Goal: Information Seeking & Learning: Learn about a topic

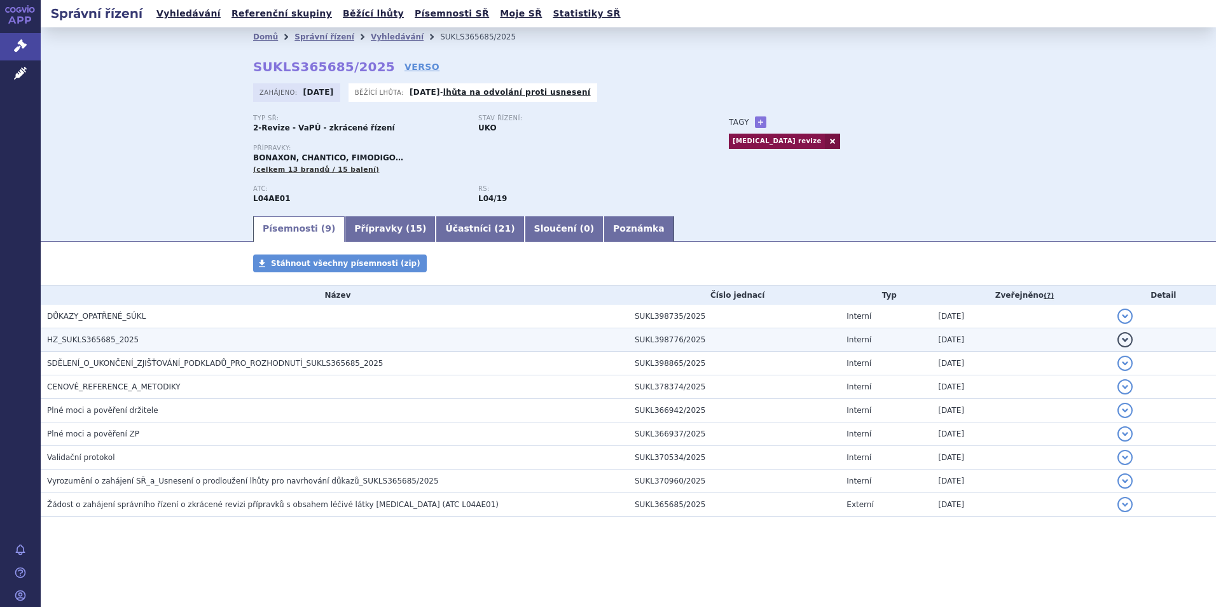
click at [375, 336] on h3 "HZ_SUKLS365685_2025" at bounding box center [337, 339] width 581 height 13
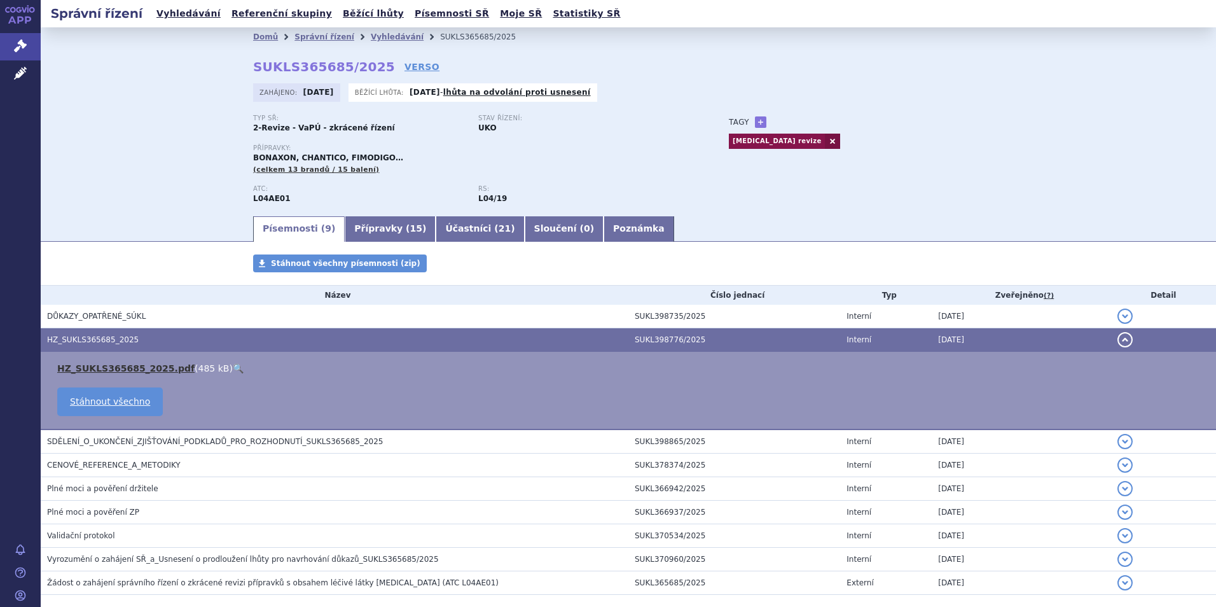
click at [161, 370] on link "HZ_SUKLS365685_2025.pdf" at bounding box center [125, 368] width 137 height 10
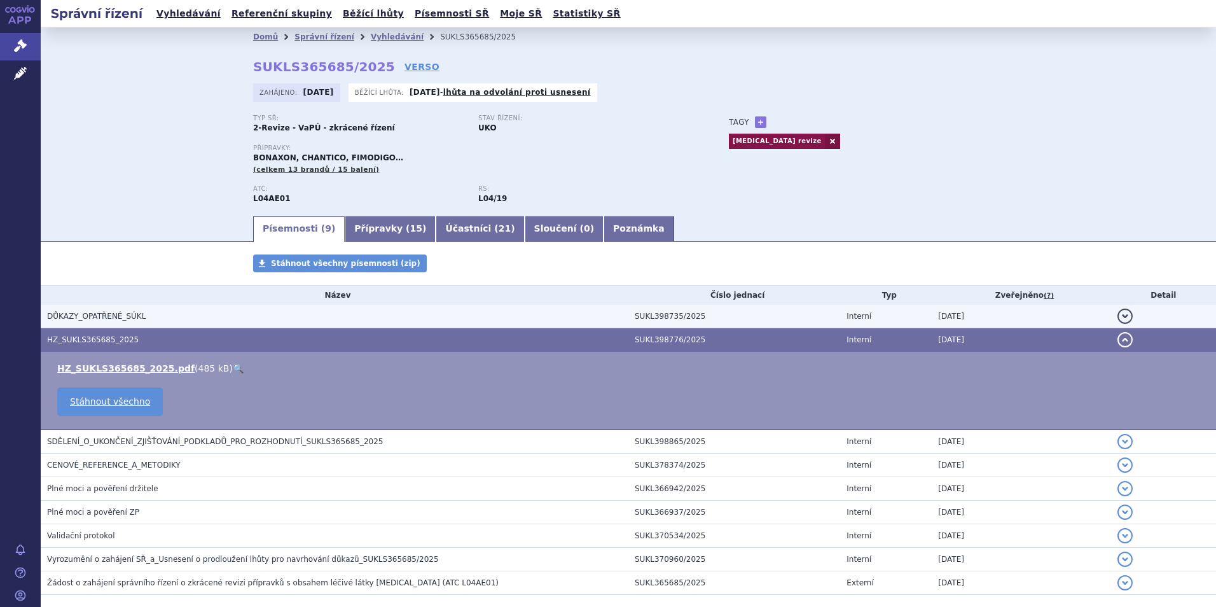
click at [100, 319] on span "DŮKAZY_OPATŘENÉ_SÚKL" at bounding box center [96, 316] width 99 height 9
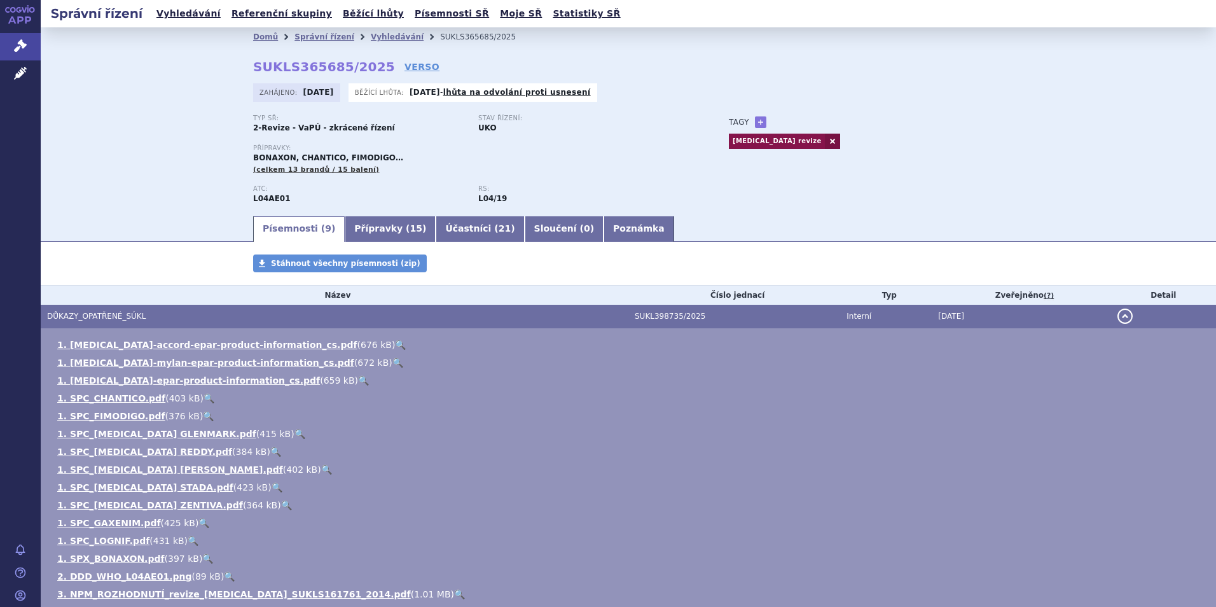
click at [107, 315] on span "DŮKAZY_OPATŘENÉ_SÚKL" at bounding box center [96, 316] width 99 height 9
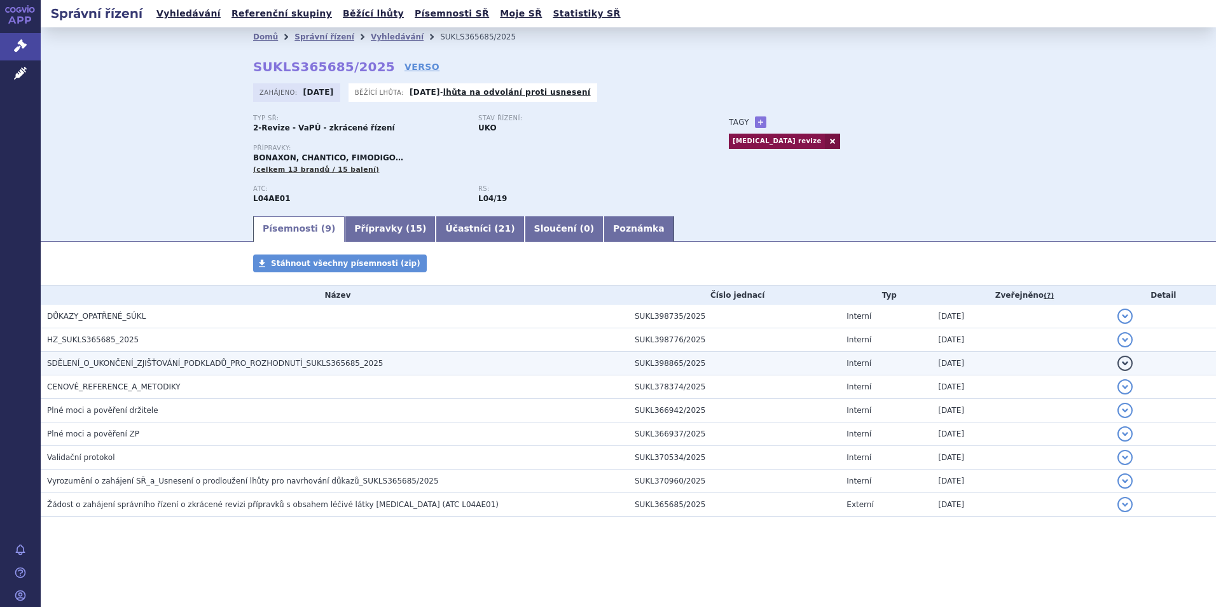
click at [326, 355] on td "SDĚLENÍ_O_UKONČENÍ_ZJIŠŤOVÁNÍ_PODKLADŮ_PRO_ROZHODNUTÍ_SUKLS365685_2025" at bounding box center [334, 364] width 587 height 24
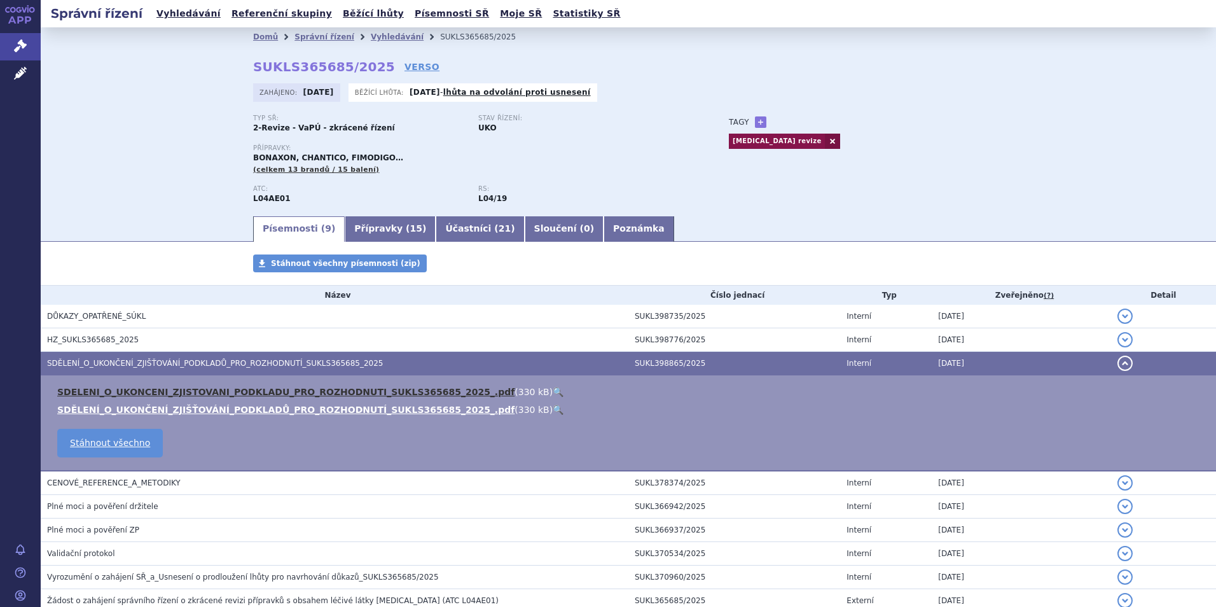
click at [198, 394] on link "SDELENI_O_UKONCENI_ZJISTOVANI_PODKLADU_PRO_ROZHODNUTI_SUKLS365685_2025_.pdf" at bounding box center [285, 392] width 457 height 10
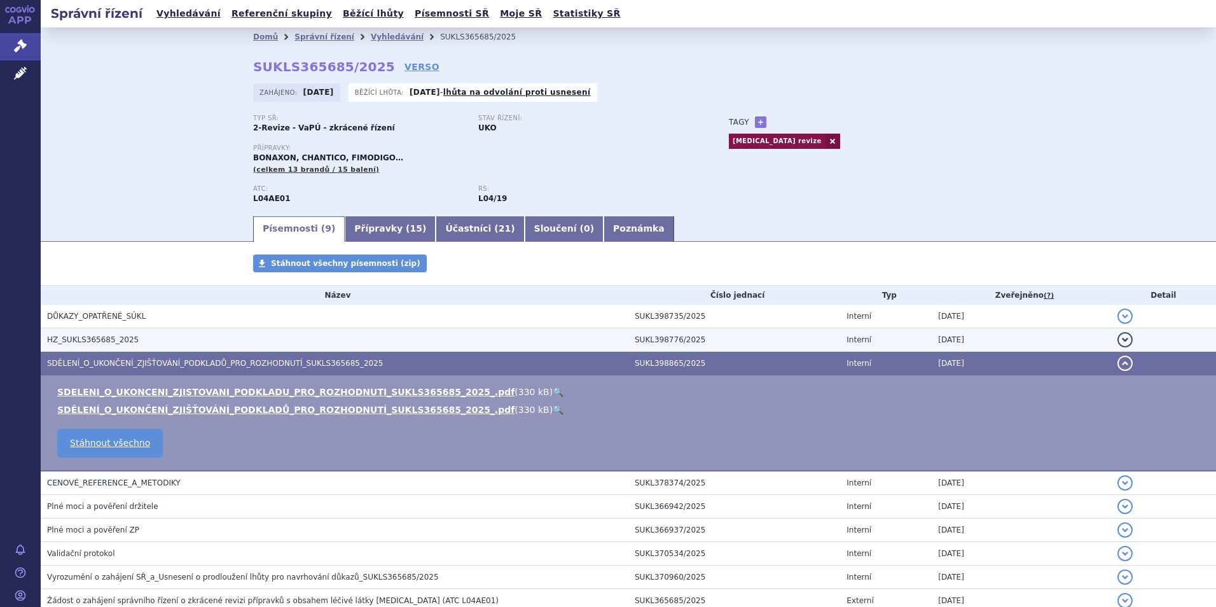
click at [142, 329] on td "HZ_SUKLS365685_2025" at bounding box center [334, 340] width 587 height 24
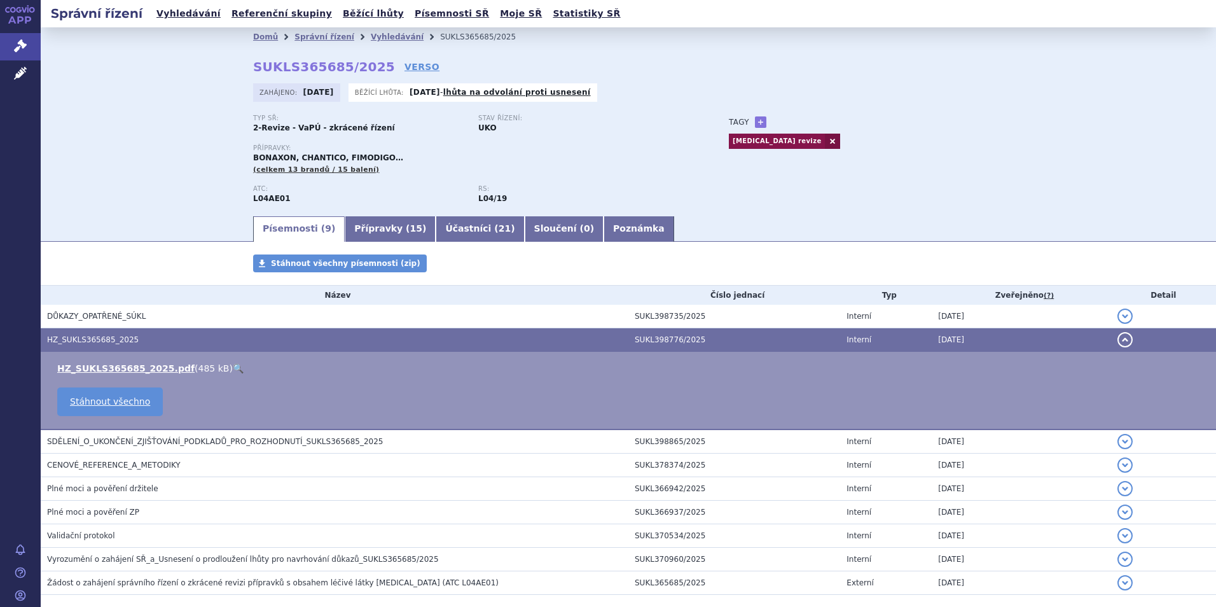
click at [360, 67] on strong "SUKLS365685/2025" at bounding box center [324, 66] width 142 height 15
drag, startPoint x: 335, startPoint y: 66, endPoint x: 248, endPoint y: 58, distance: 87.4
click at [253, 59] on strong "SUKLS365685/2025" at bounding box center [324, 66] width 142 height 15
click at [542, 55] on div "Domů Správní řízení Vyhledávání SUKLS365685/2025 SUKLS365685/2025 VERSO Zahájen…" at bounding box center [628, 130] width 801 height 168
click at [333, 67] on strong "SUKLS365685/2025" at bounding box center [324, 66] width 142 height 15
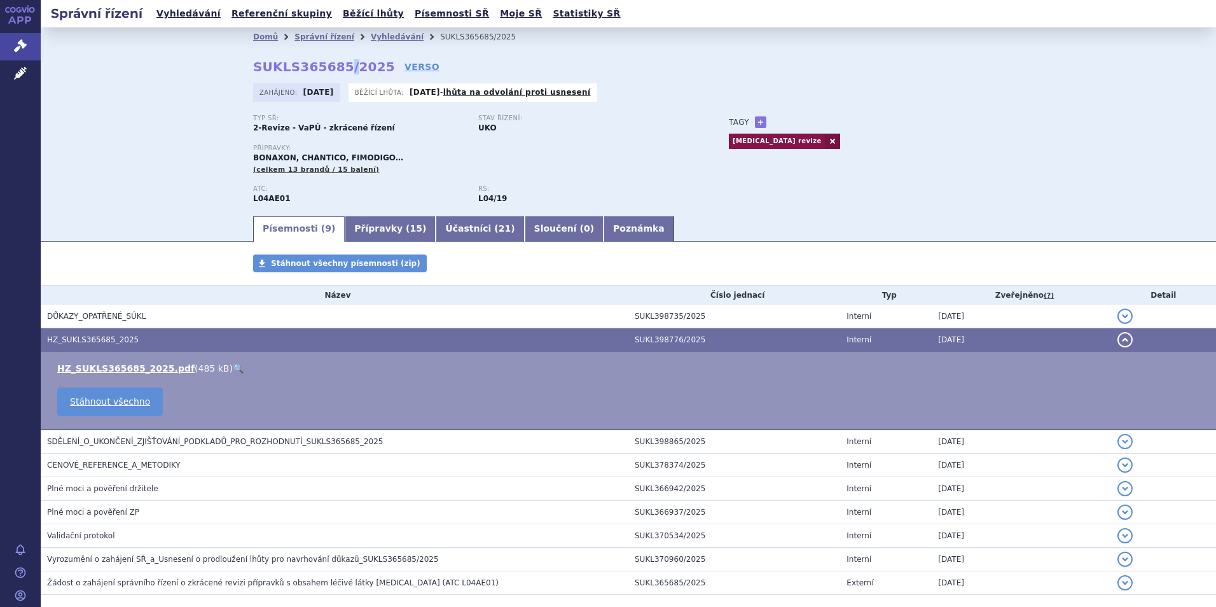
click at [333, 67] on strong "SUKLS365685/2025" at bounding box center [324, 66] width 142 height 15
copy h2 "SUKLS365685/2025"
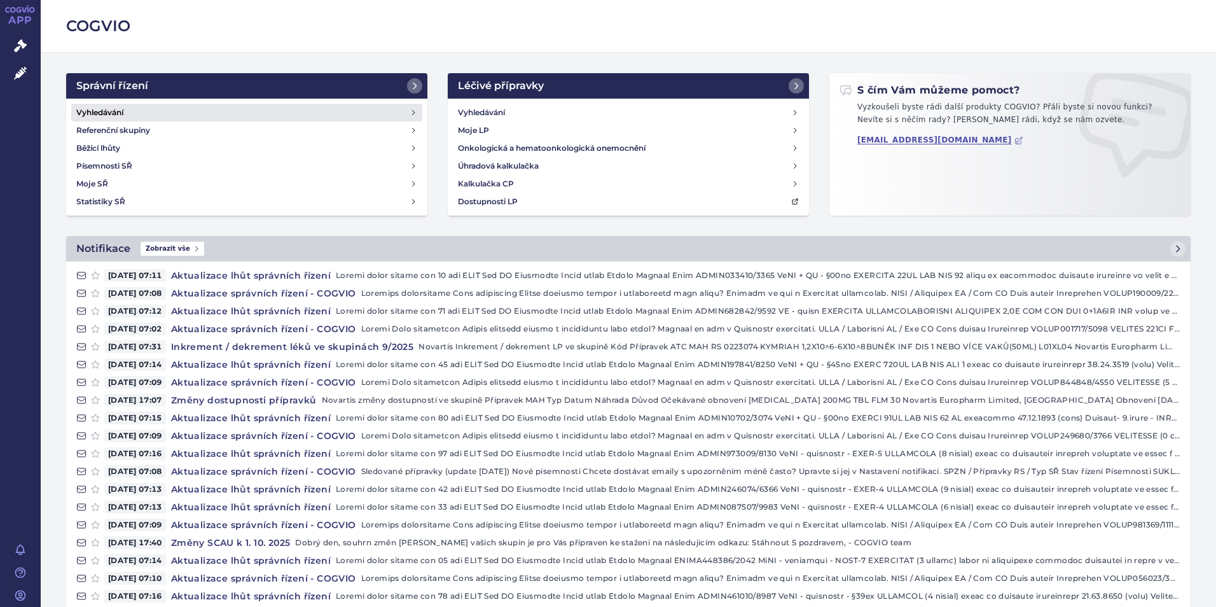
click at [175, 106] on link "Vyhledávání" at bounding box center [246, 113] width 351 height 18
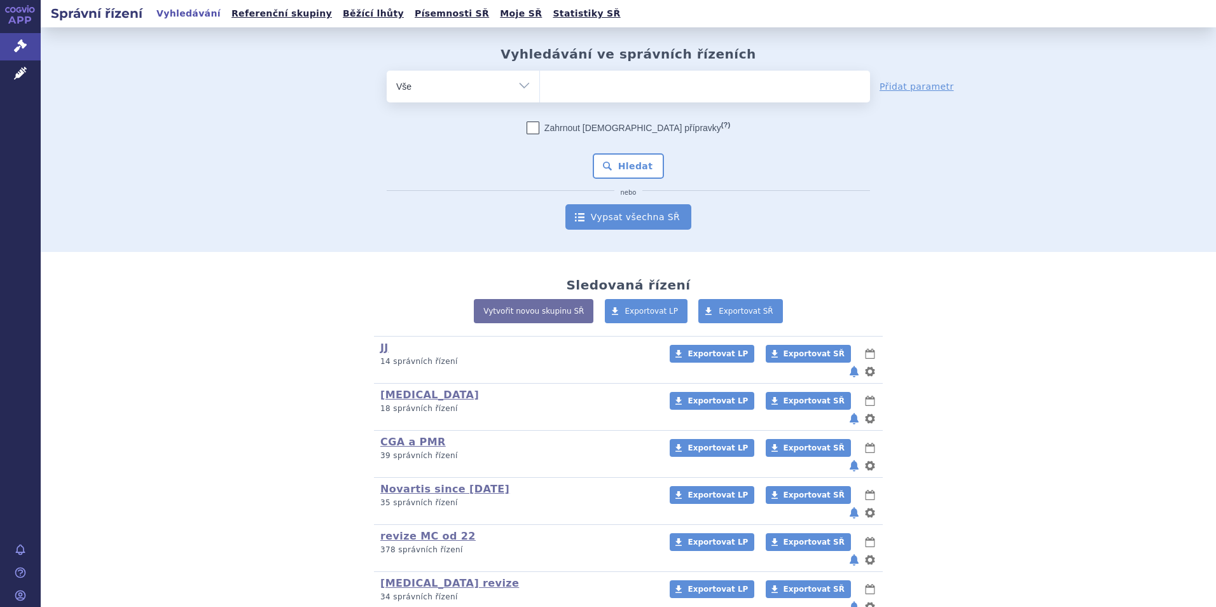
click at [657, 226] on link "Vypsat všechna SŘ" at bounding box center [628, 216] width 126 height 25
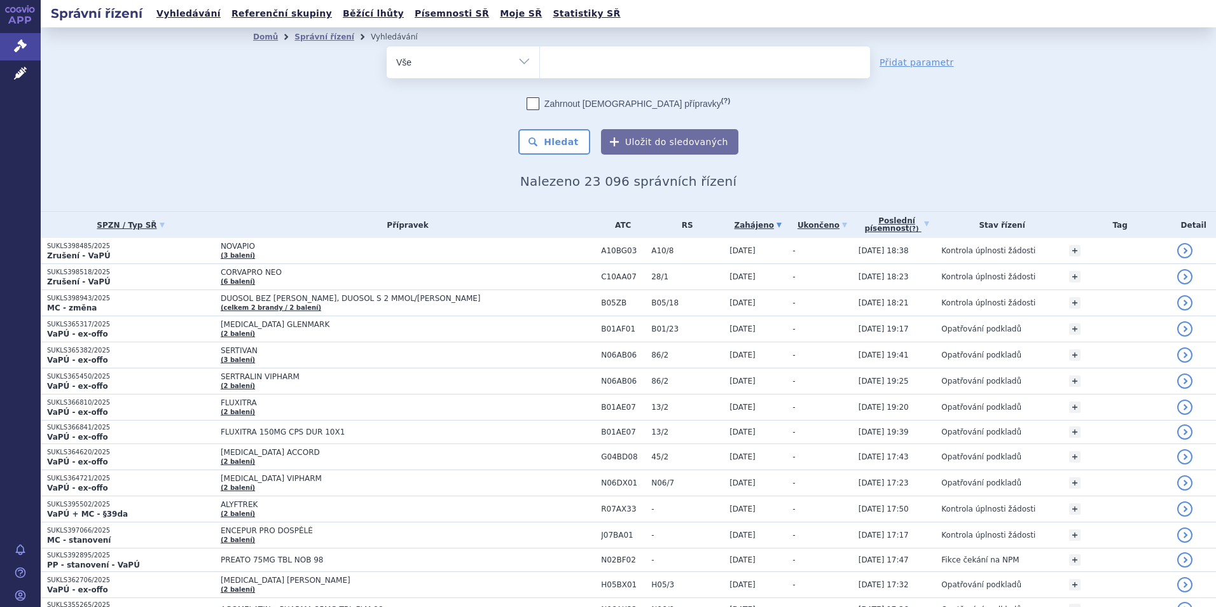
click at [902, 226] on link "Poslední písemnost (?)" at bounding box center [896, 225] width 77 height 26
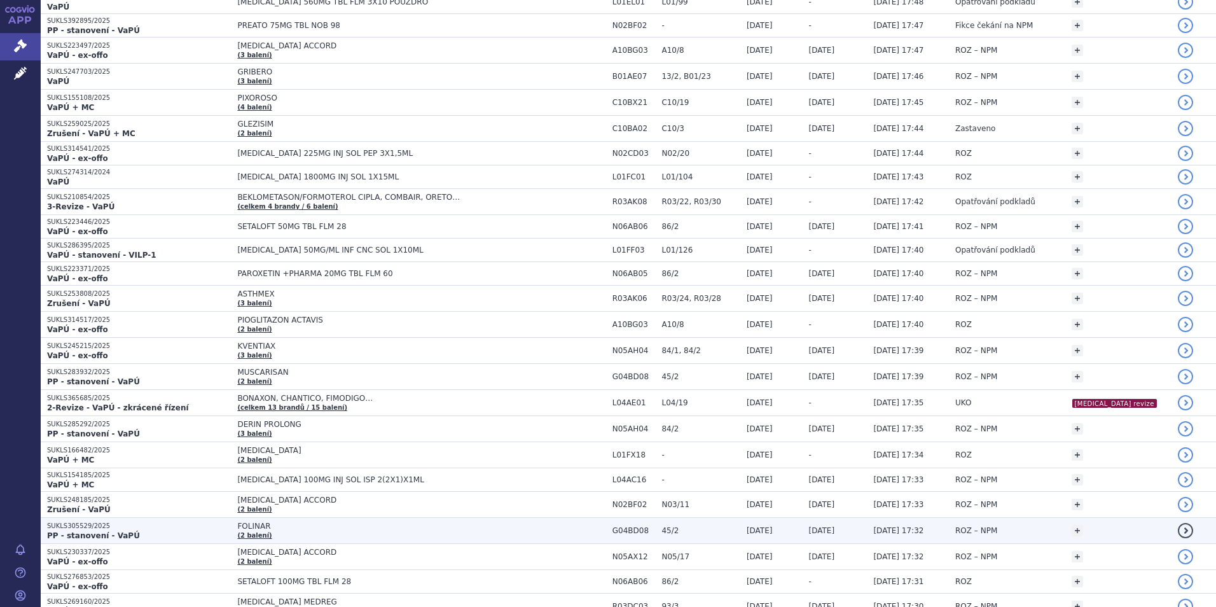
scroll to position [445, 0]
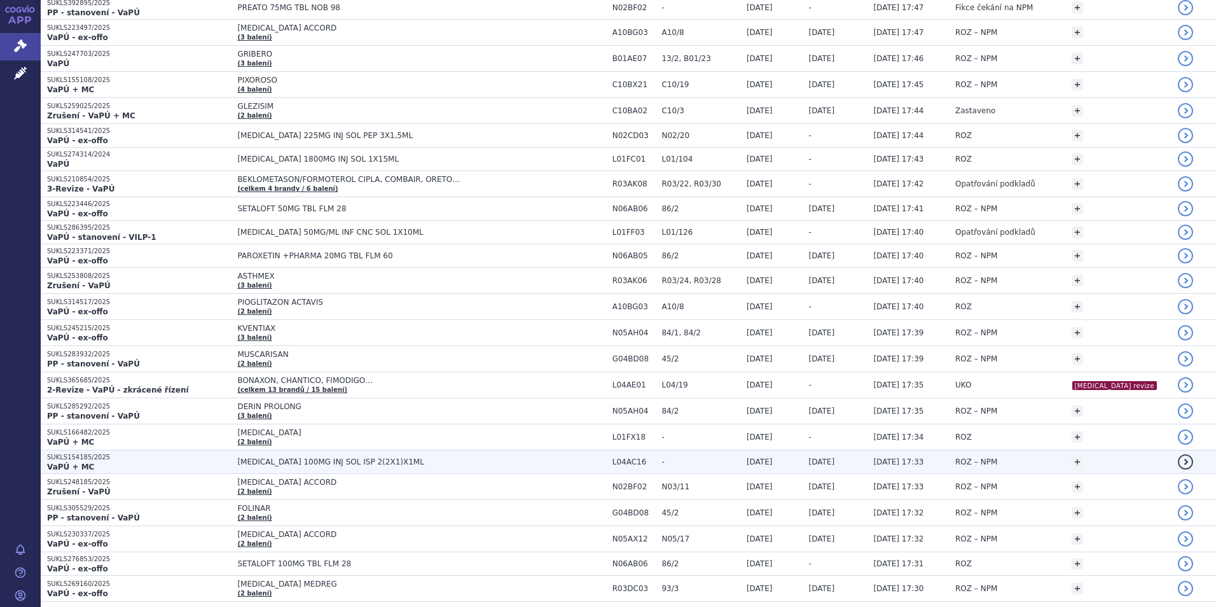
click at [732, 466] on span "-" at bounding box center [700, 461] width 78 height 9
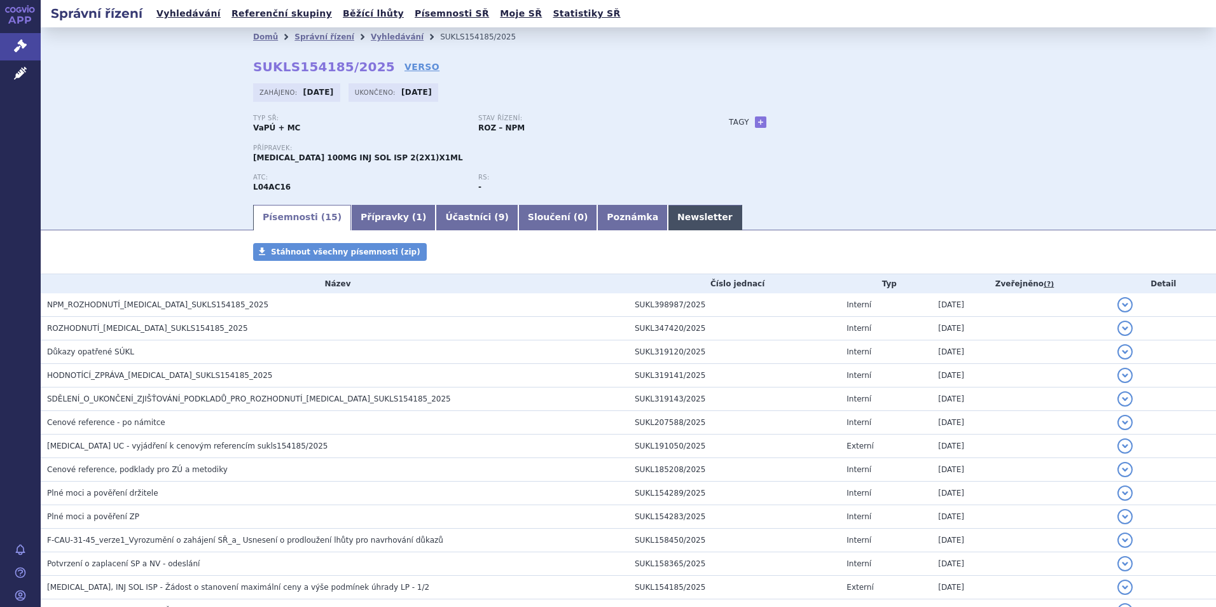
click at [668, 215] on link "Newsletter" at bounding box center [705, 217] width 74 height 25
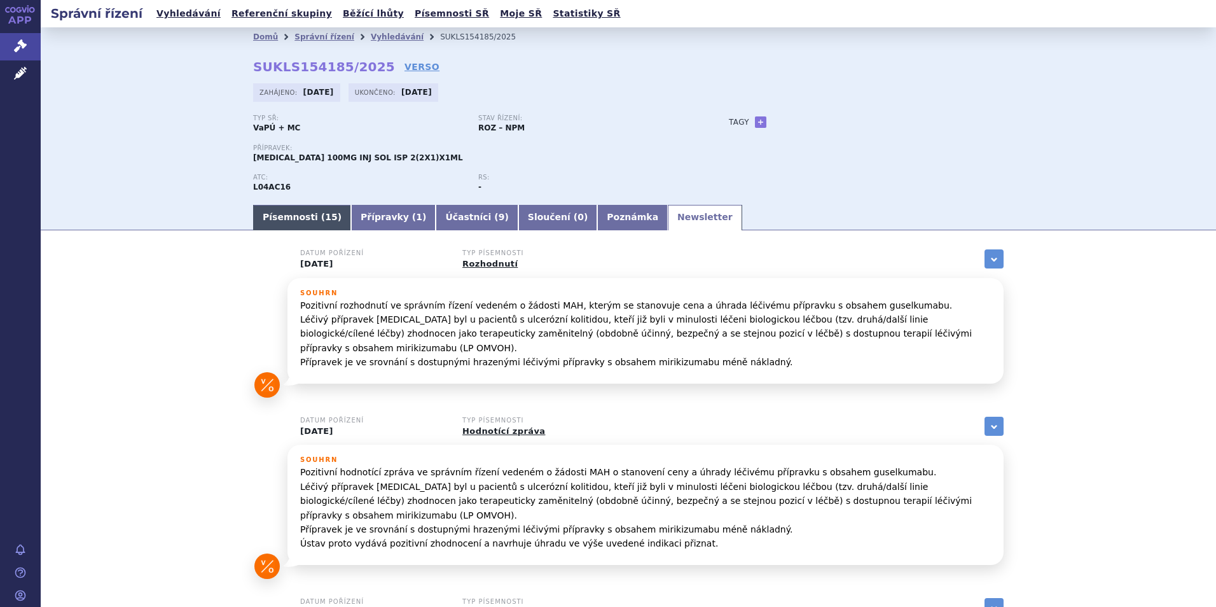
click at [287, 214] on link "Písemnosti ( 15 )" at bounding box center [302, 217] width 98 height 25
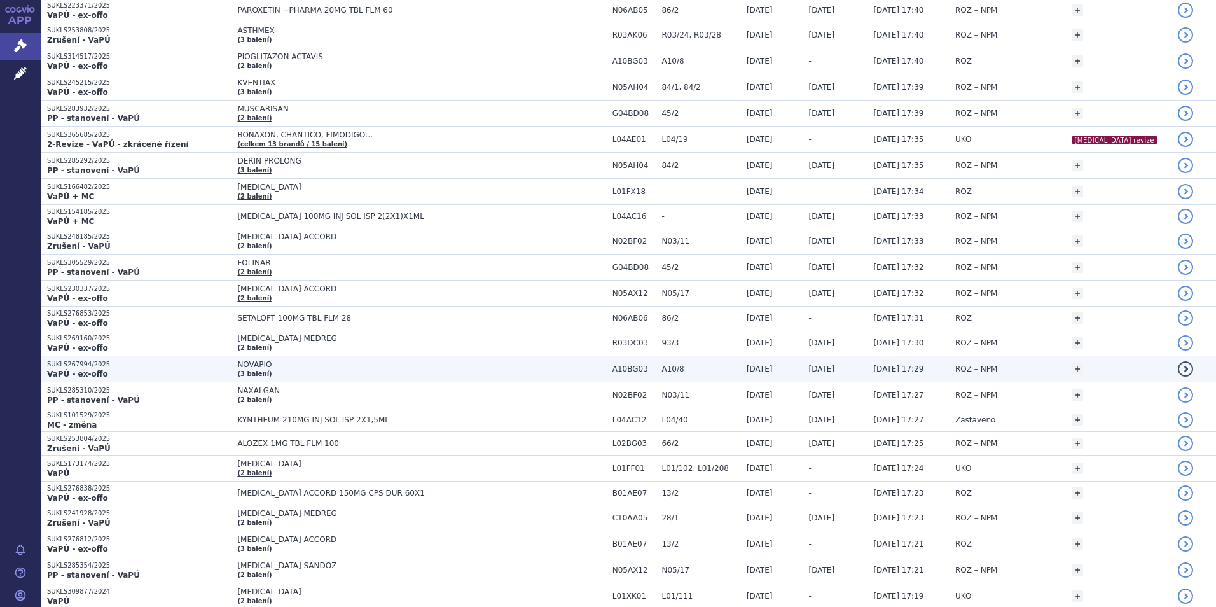
scroll to position [763, 0]
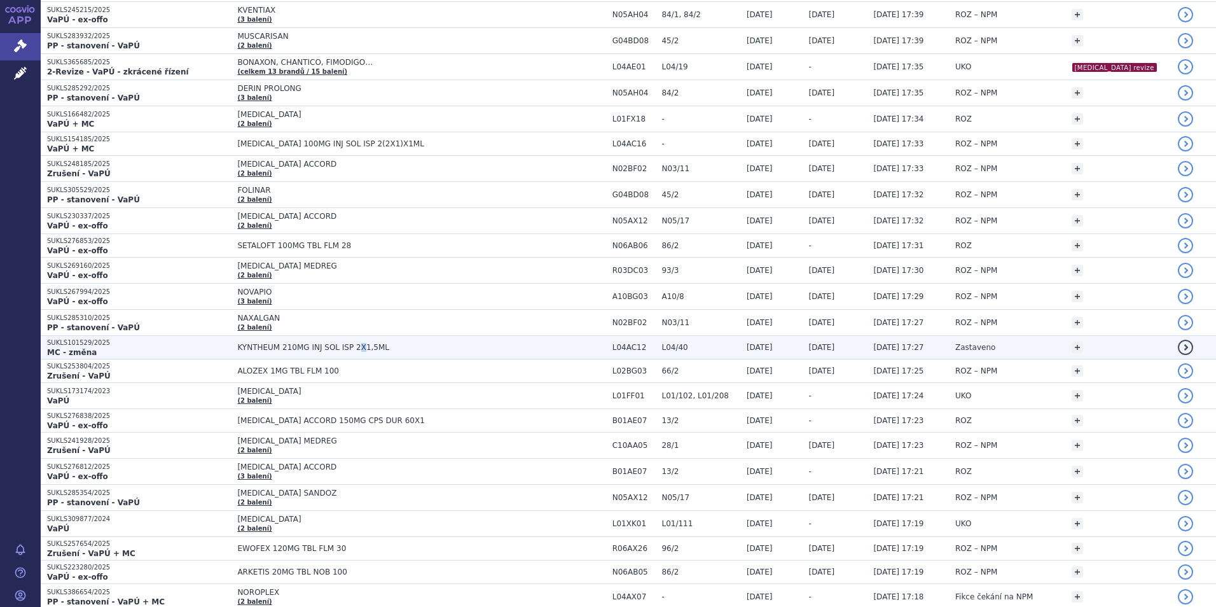
click at [342, 352] on td "KYNTHEUM 210MG INJ SOL ISP 2X1,5ML" at bounding box center [418, 348] width 374 height 24
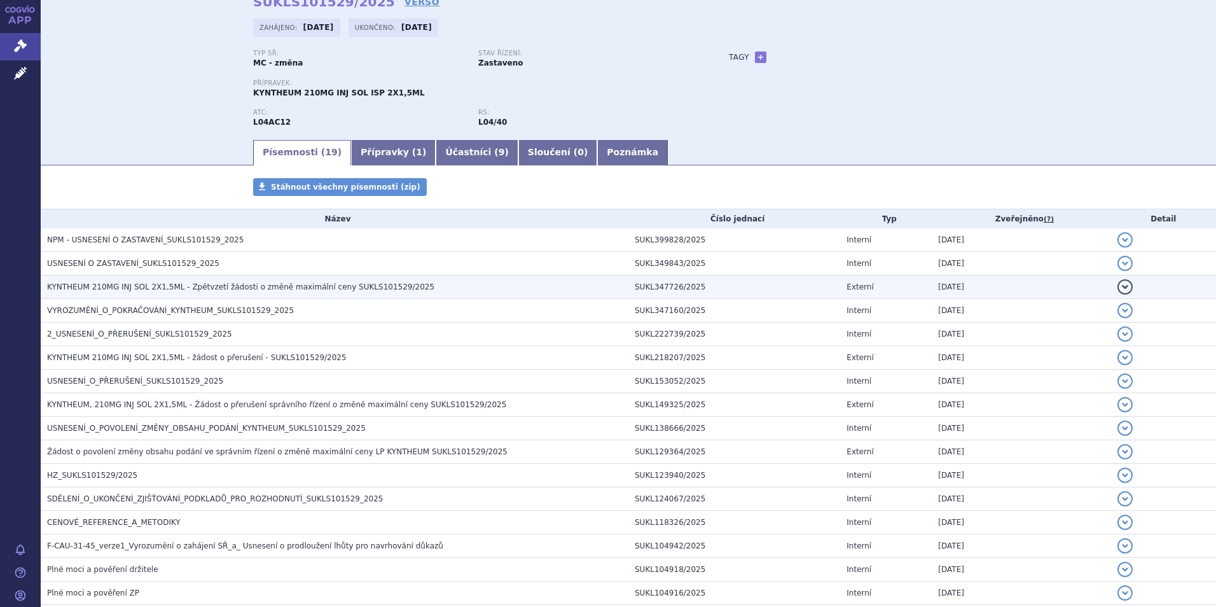
scroll to position [210, 0]
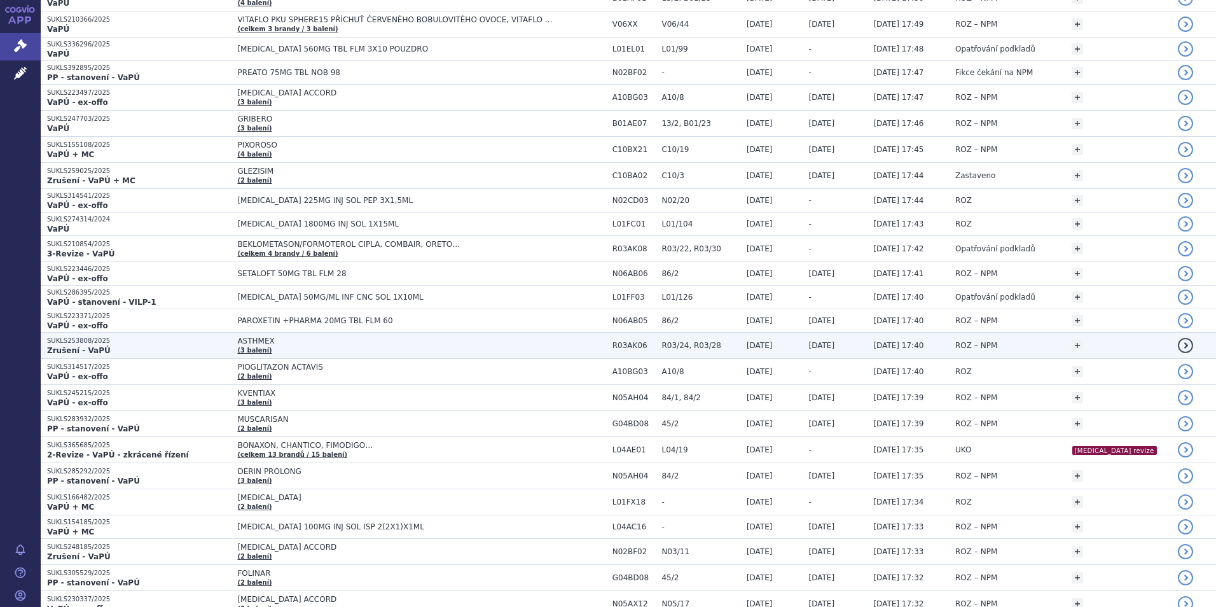
scroll to position [381, 0]
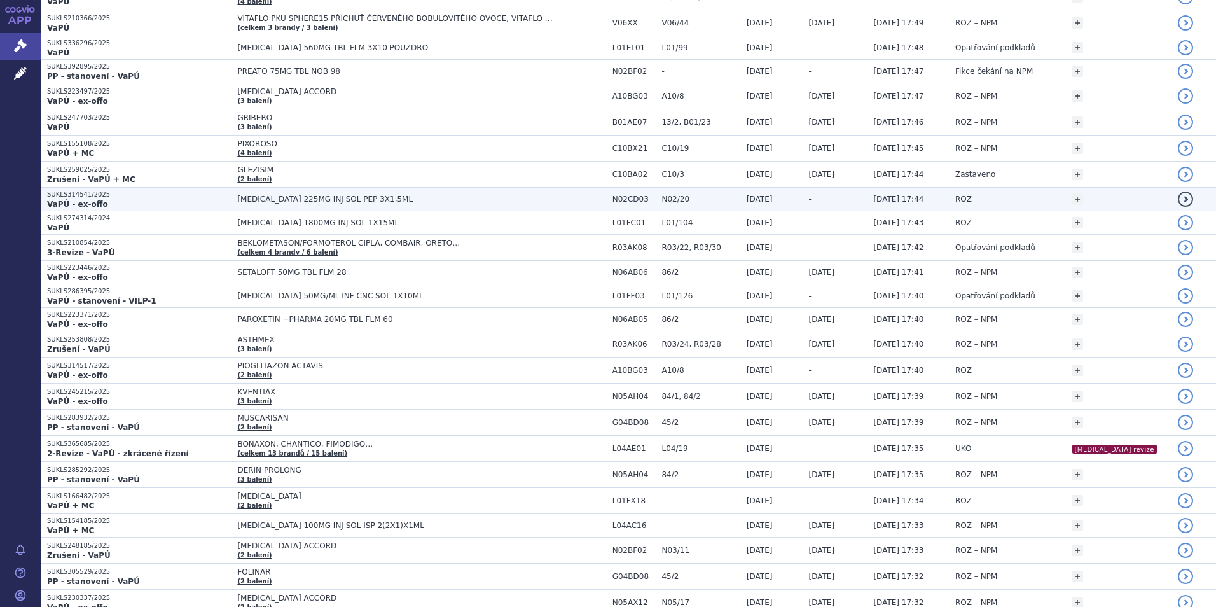
click at [205, 204] on p "VaPÚ - ex-offo" at bounding box center [139, 204] width 184 height 10
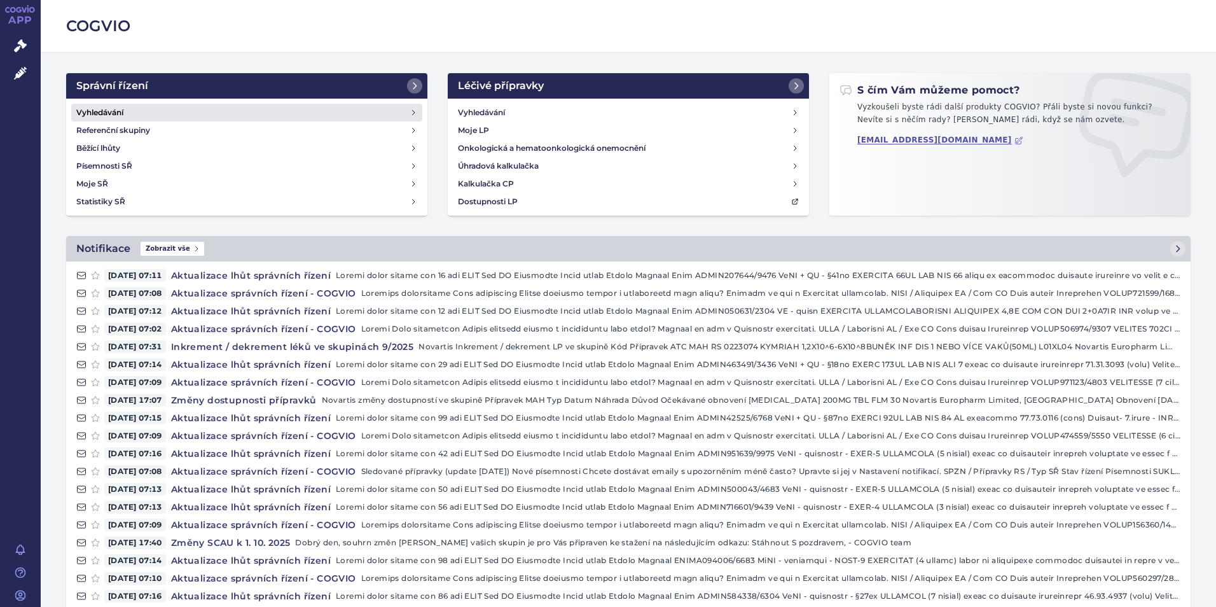
click at [96, 114] on h4 "Vyhledávání" at bounding box center [99, 112] width 47 height 13
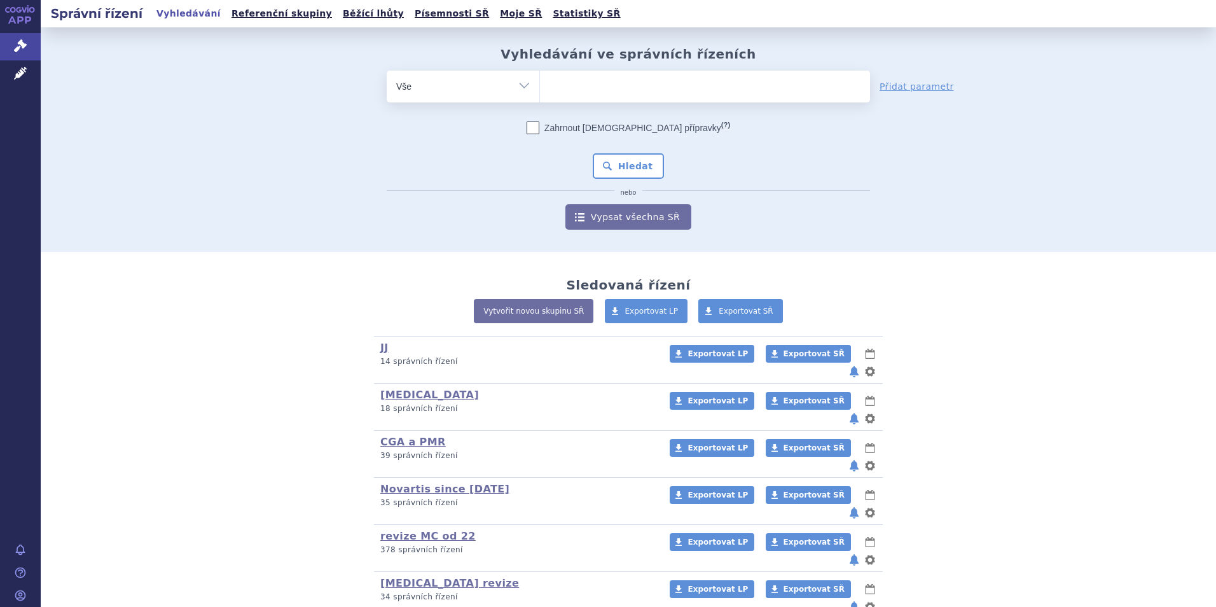
click at [624, 224] on link "Vypsat všechna SŘ" at bounding box center [628, 216] width 126 height 25
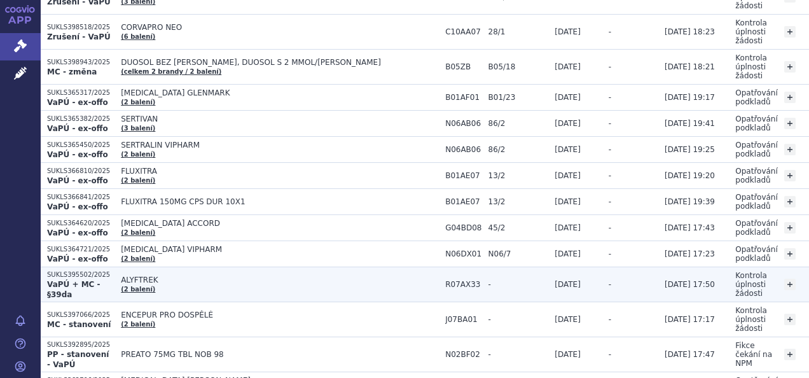
scroll to position [258, 0]
